Goal: Task Accomplishment & Management: Complete application form

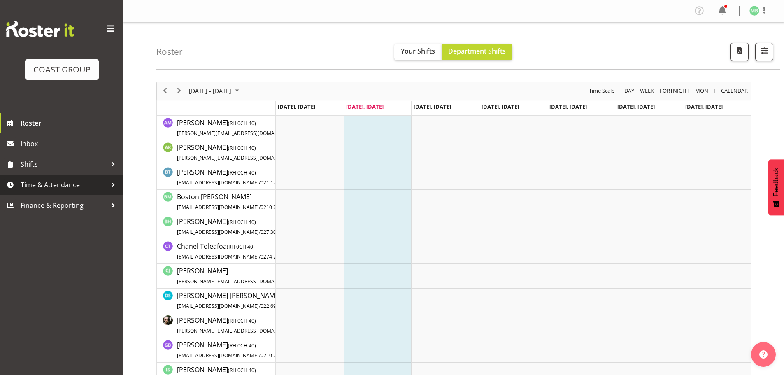
click at [64, 182] on span "Time & Attendance" at bounding box center [64, 185] width 86 height 12
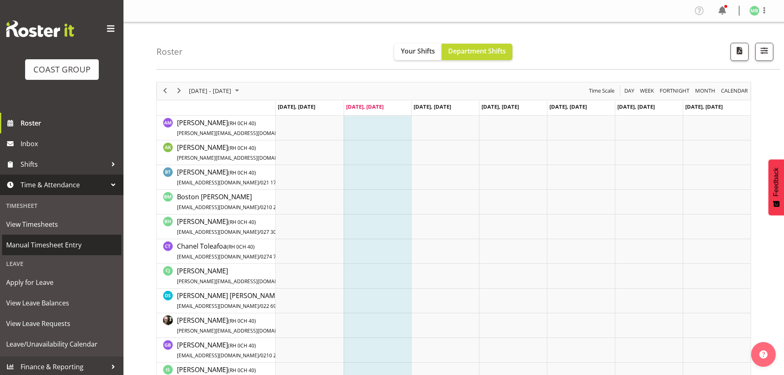
click at [73, 242] on span "Manual Timesheet Entry" at bounding box center [61, 245] width 111 height 12
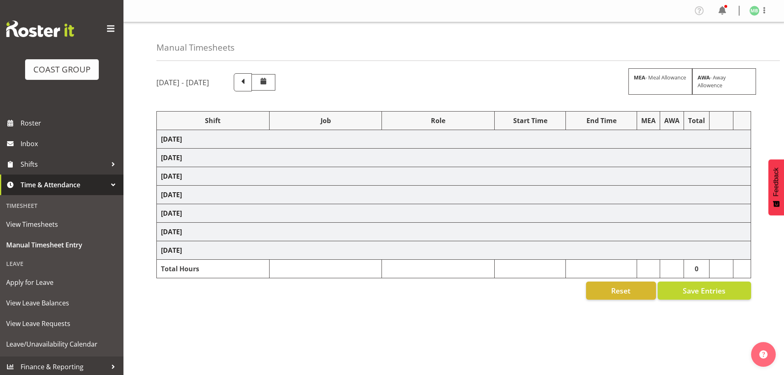
select select "16481"
select select "9466"
select select "16481"
select select "9466"
select select "16481"
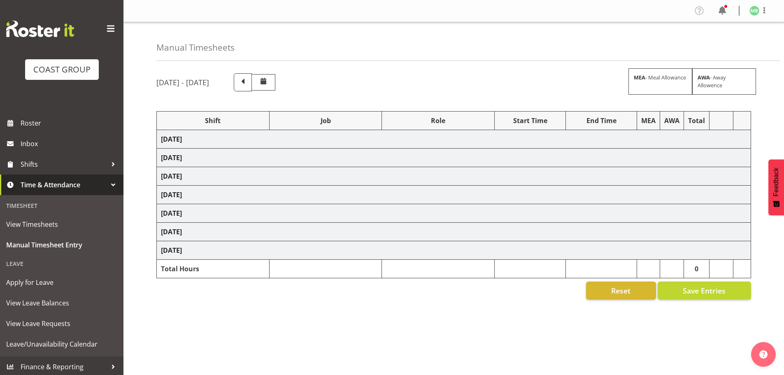
select select "9466"
select select "16481"
select select "9466"
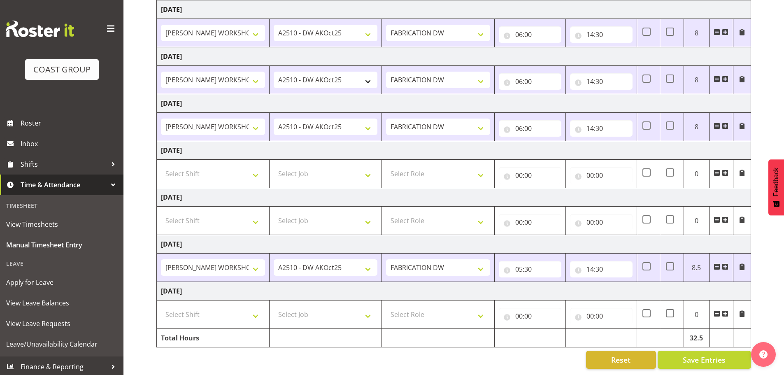
scroll to position [136, 0]
click at [221, 309] on select "Select Shift AKL SIGN ADMIN1 (LEAVE ALONE, DONT MAKE INACTIVE) DW ACCOUNT MANAG…" at bounding box center [213, 314] width 104 height 16
select select "16481"
click at [161, 306] on select "Select Shift AKL SIGN ADMIN1 (LEAVE ALONE, DONT MAKE INACTIVE) DW ACCOUNT MANAG…" at bounding box center [213, 314] width 104 height 16
click at [307, 308] on select "Select Job 1 Carlton Events 1 [PERSON_NAME][GEOGRAPHIC_DATA] 1 [PERSON_NAME][GE…" at bounding box center [326, 314] width 104 height 16
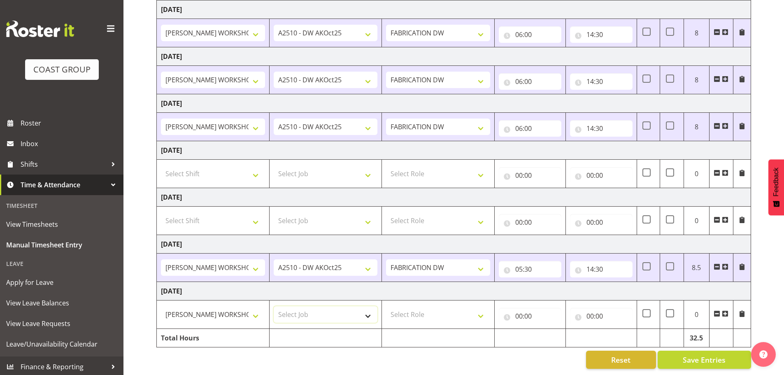
select select "9466"
click at [274, 306] on select "Select Job 1 Carlton Events 1 [PERSON_NAME][GEOGRAPHIC_DATA] 1 [PERSON_NAME][GE…" at bounding box center [326, 314] width 104 height 16
click at [448, 306] on select "Select Role FABRICATION DW" at bounding box center [438, 314] width 104 height 16
select select "543"
click at [386, 306] on select "Select Role FABRICATION DW" at bounding box center [438, 314] width 104 height 16
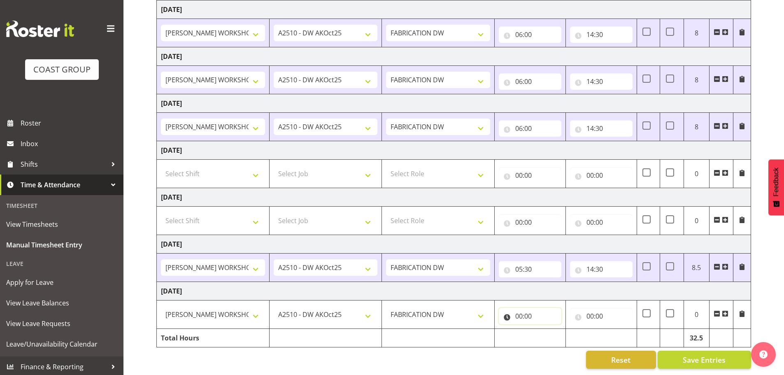
click at [521, 308] on input "00:00" at bounding box center [530, 316] width 63 height 16
click at [553, 329] on select "00 01 02 03 04 05 06 07 08 09 10 11 12 13 14 15 16 17 18 19 20 21 22 23" at bounding box center [555, 337] width 19 height 16
select select "5"
click at [546, 329] on select "00 01 02 03 04 05 06 07 08 09 10 11 12 13 14 15 16 17 18 19 20 21 22 23" at bounding box center [555, 337] width 19 height 16
type input "05:00"
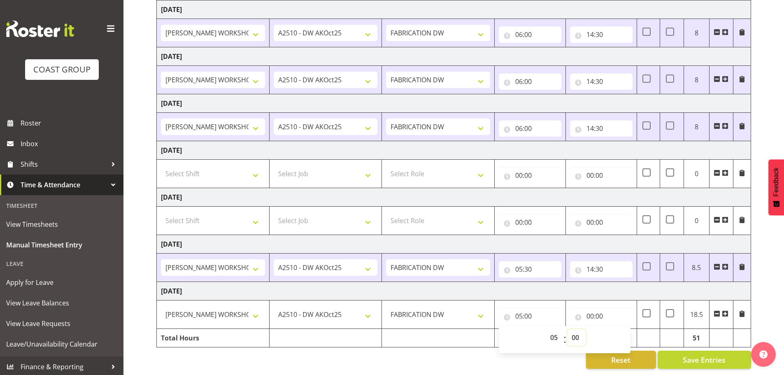
click at [576, 333] on select "00 01 02 03 04 05 06 07 08 09 10 11 12 13 14 15 16 17 18 19 20 21 22 23 24 25 2…" at bounding box center [576, 337] width 19 height 16
select select "30"
click at [567, 329] on select "00 01 02 03 04 05 06 07 08 09 10 11 12 13 14 15 16 17 18 19 20 21 22 23 24 25 2…" at bounding box center [576, 337] width 19 height 16
type input "05:30"
click at [590, 309] on input "00:00" at bounding box center [601, 316] width 63 height 16
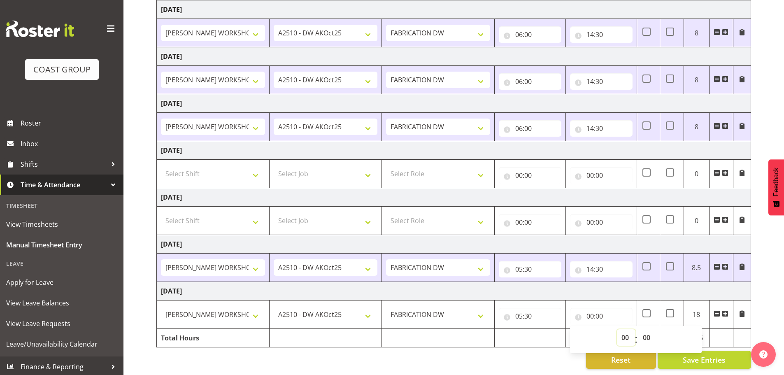
click at [623, 332] on select "00 01 02 03 04 05 06 07 08 09 10 11 12 13 14 15 16 17 18 19 20 21 22 23" at bounding box center [626, 337] width 19 height 16
select select "14"
click at [617, 329] on select "00 01 02 03 04 05 06 07 08 09 10 11 12 13 14 15 16 17 18 19 20 21 22 23" at bounding box center [626, 337] width 19 height 16
type input "14:00"
drag, startPoint x: 647, startPoint y: 330, endPoint x: 647, endPoint y: 325, distance: 5.0
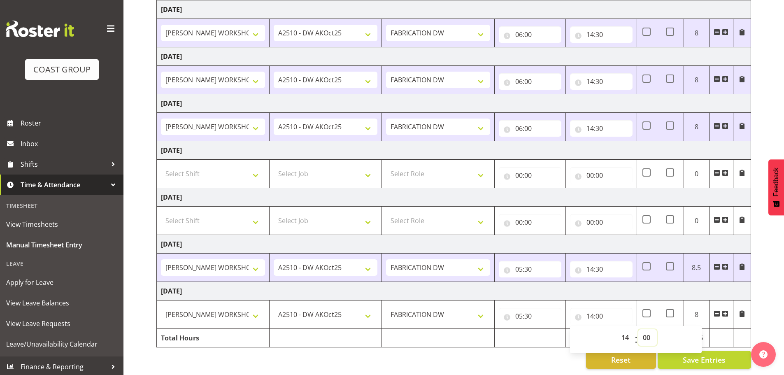
click at [647, 330] on select "00 01 02 03 04 05 06 07 08 09 10 11 12 13 14 15 16 17 18 19 20 21 22 23 24 25 2…" at bounding box center [647, 337] width 19 height 16
select select "30"
click at [638, 329] on select "00 01 02 03 04 05 06 07 08 09 10 11 12 13 14 15 16 17 18 19 20 21 22 23 24 25 2…" at bounding box center [647, 337] width 19 height 16
type input "14:30"
click at [763, 272] on div "[DATE] - [DATE] MEA - Meal Allowance AWA - Away Allowence Shift Job Role Start …" at bounding box center [469, 155] width 627 height 437
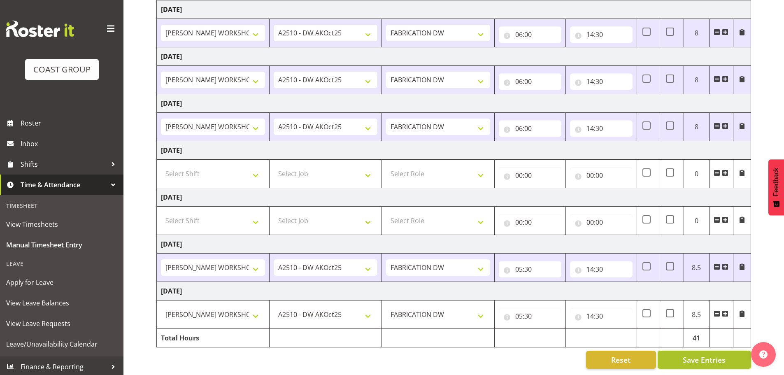
click at [702, 354] on span "Save Entries" at bounding box center [704, 359] width 43 height 11
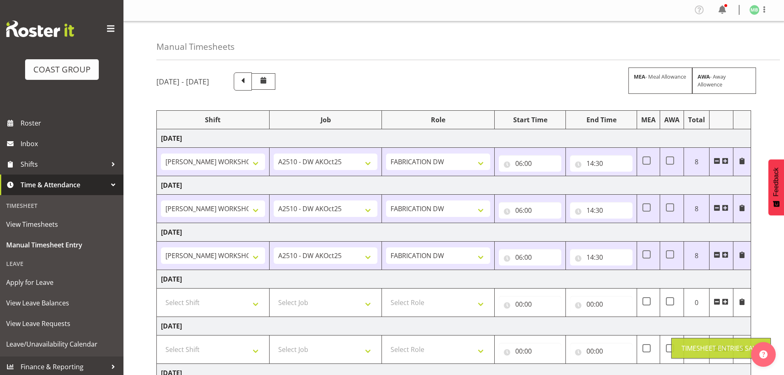
scroll to position [0, 0]
click at [763, 10] on span at bounding box center [764, 10] width 10 height 10
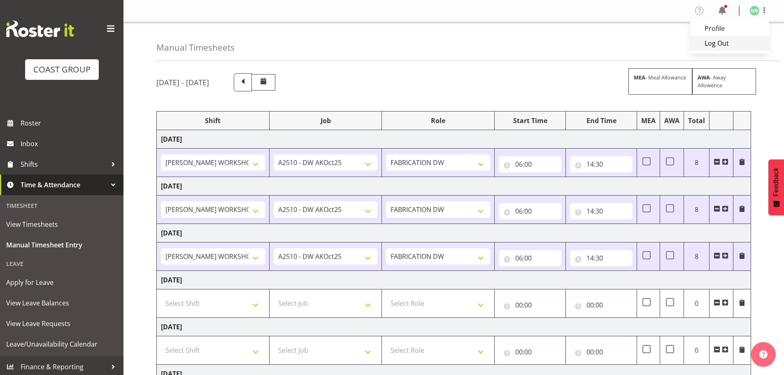
click at [719, 42] on link "Log Out" at bounding box center [729, 43] width 79 height 15
